Goal: Navigation & Orientation: Find specific page/section

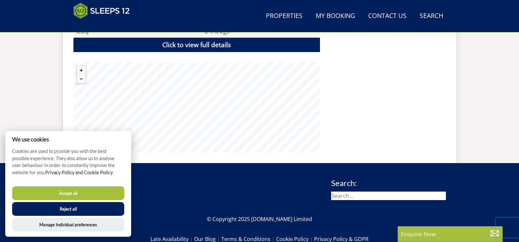
scroll to position [551, 0]
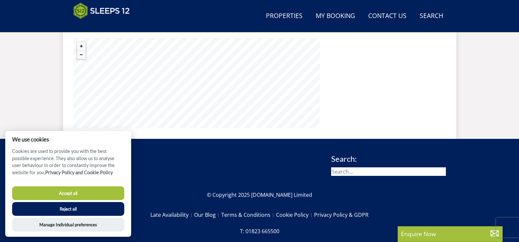
click at [77, 206] on button "Reject all" at bounding box center [68, 209] width 112 height 14
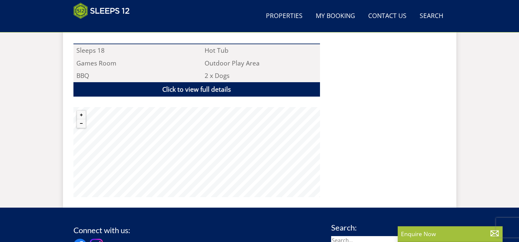
scroll to position [482, 0]
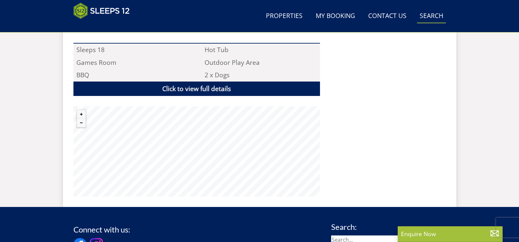
click at [427, 14] on link "Search Check Availability" at bounding box center [431, 16] width 29 height 15
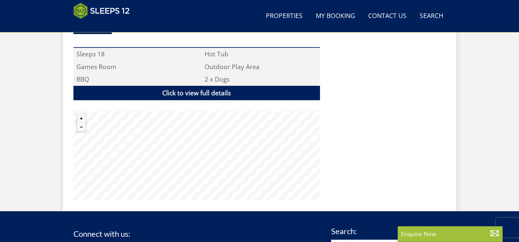
scroll to position [497, 0]
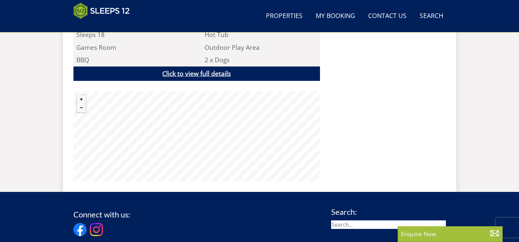
click at [220, 67] on link "Click to view full details" at bounding box center [196, 74] width 246 height 15
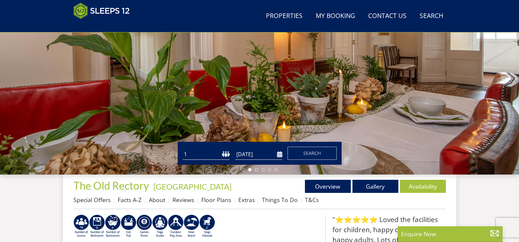
scroll to position [137, 0]
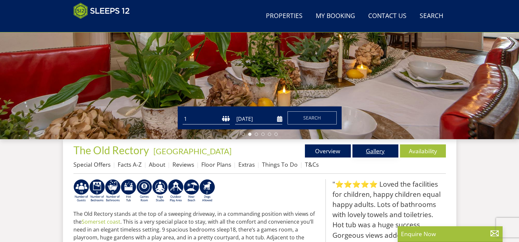
click at [379, 150] on link "Gallery" at bounding box center [375, 151] width 46 height 13
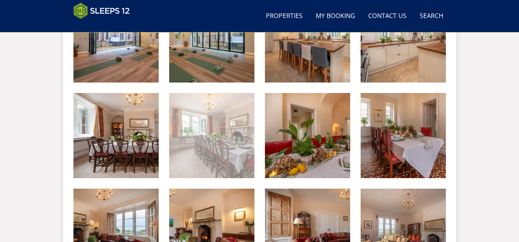
scroll to position [329, 0]
